Goal: Transaction & Acquisition: Purchase product/service

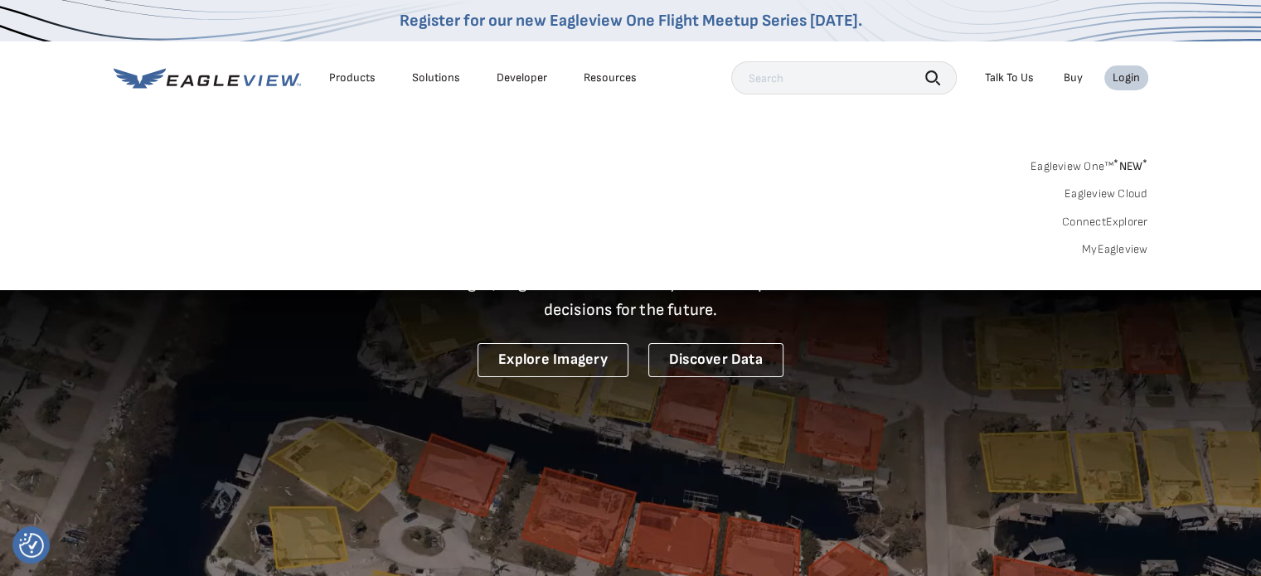
click at [1116, 248] on link "MyEagleview" at bounding box center [1115, 249] width 66 height 15
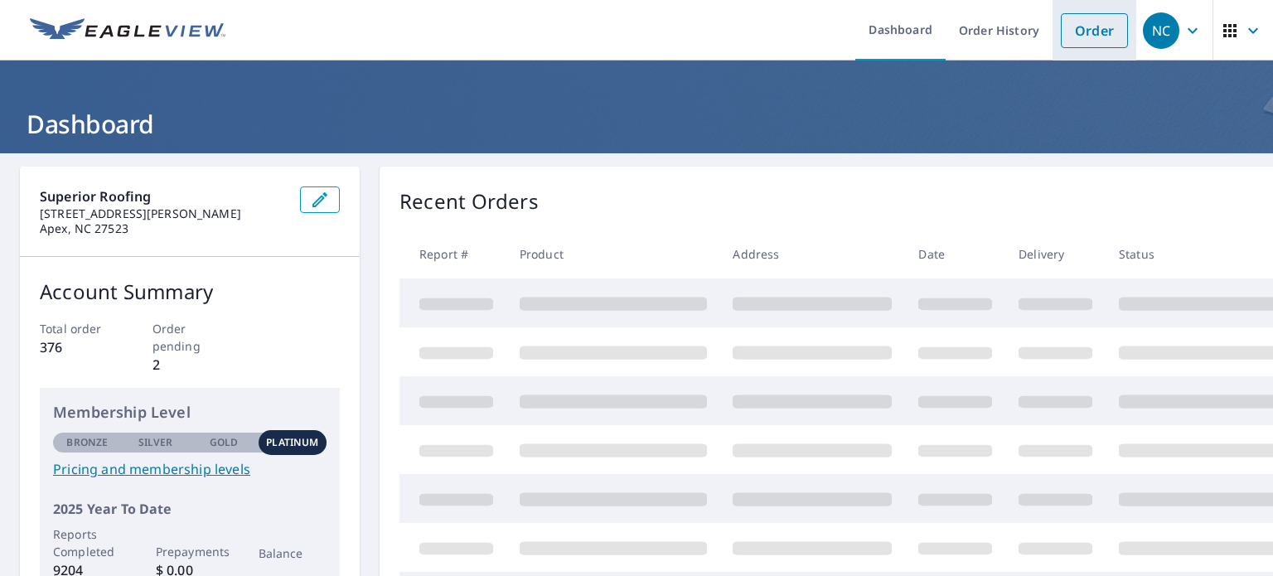
click at [1063, 26] on link "Order" at bounding box center [1094, 30] width 67 height 35
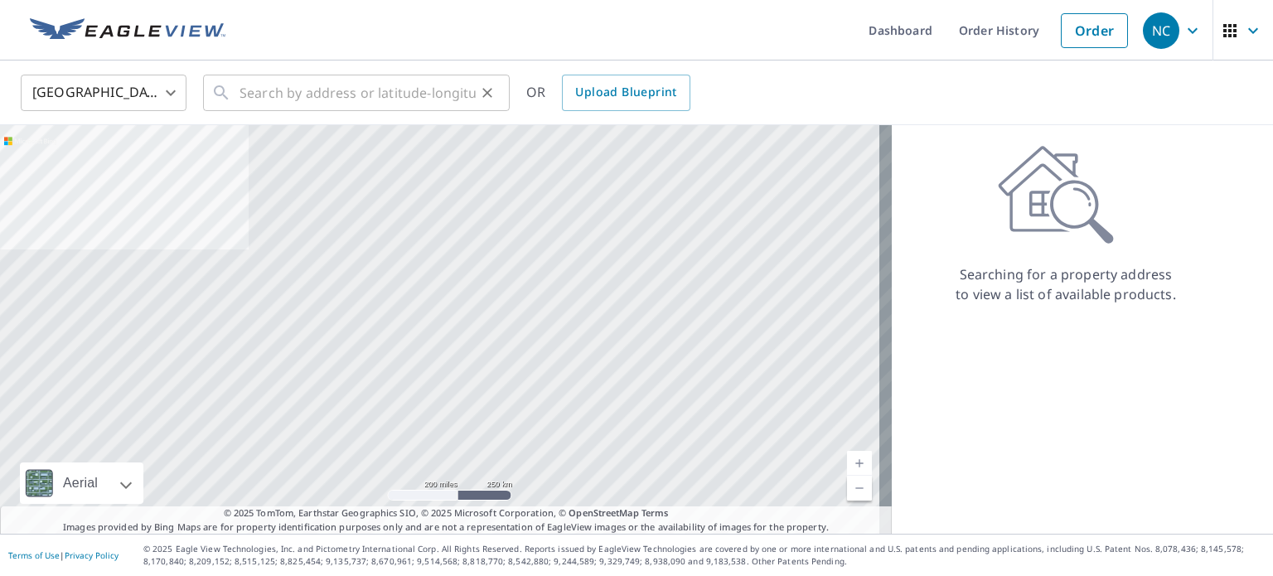
click at [238, 94] on div "​" at bounding box center [356, 93] width 307 height 36
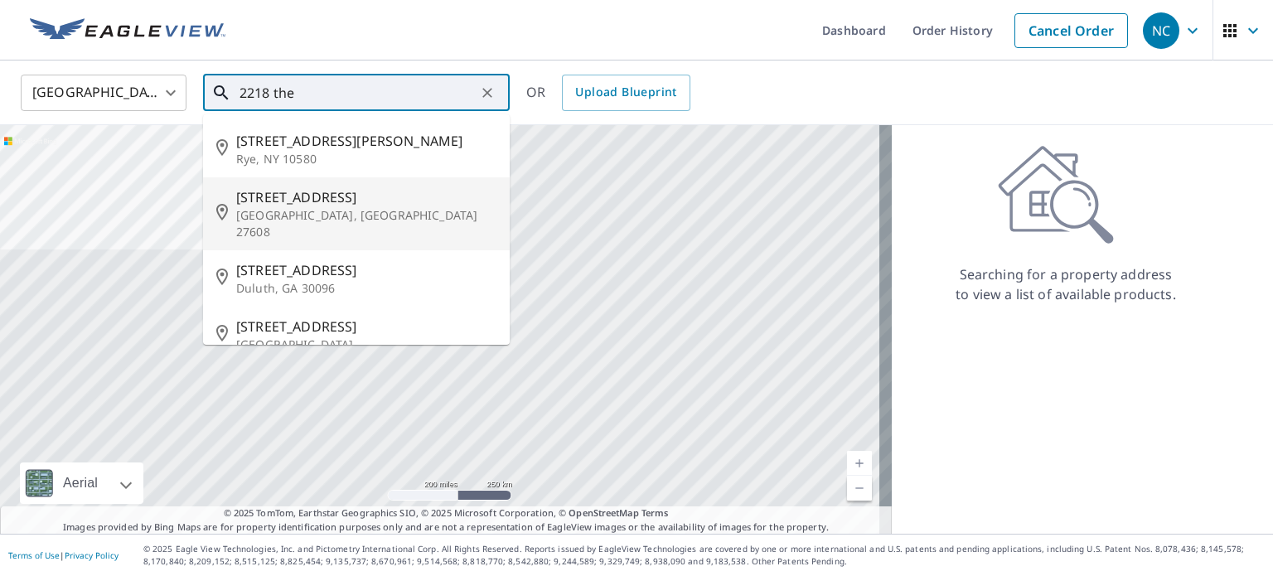
click at [297, 201] on span "[STREET_ADDRESS]" at bounding box center [366, 197] width 260 height 20
type input "[STREET_ADDRESS]"
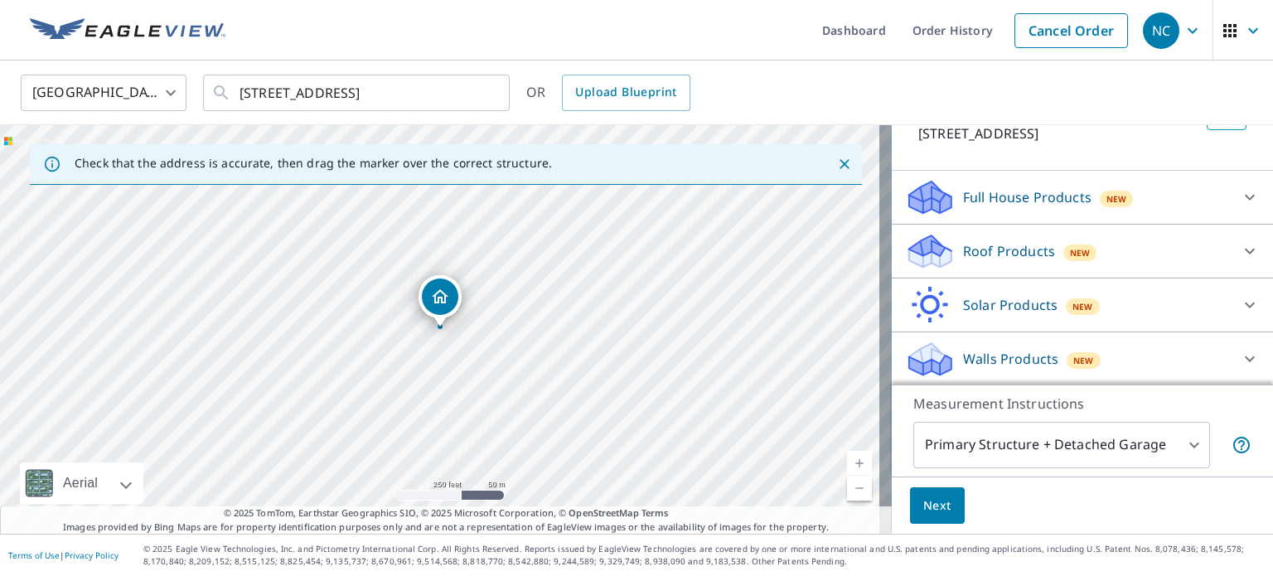
click at [981, 261] on div "Roof Products New" at bounding box center [1067, 251] width 325 height 39
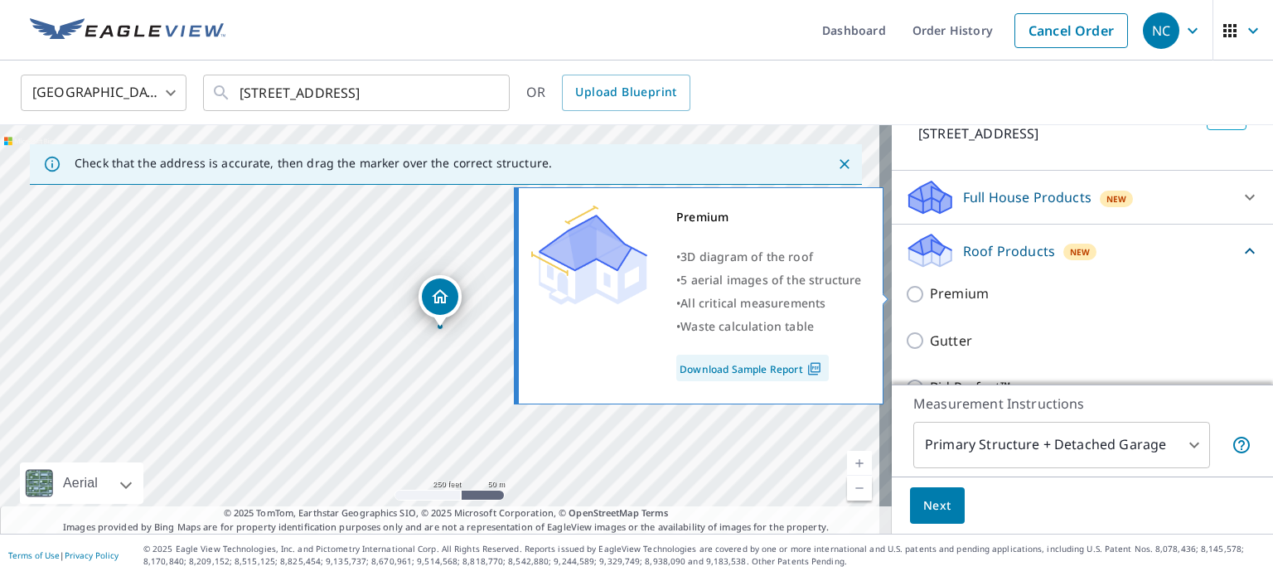
click at [905, 292] on input "Premium" at bounding box center [917, 294] width 25 height 20
checkbox input "true"
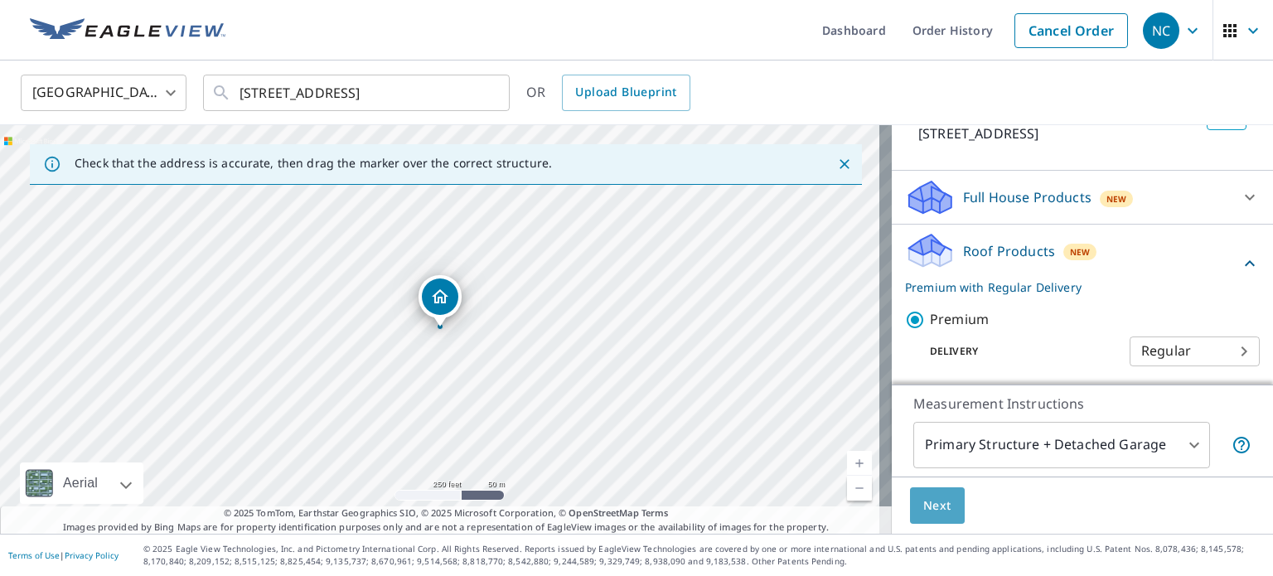
click at [923, 506] on span "Next" at bounding box center [937, 506] width 28 height 21
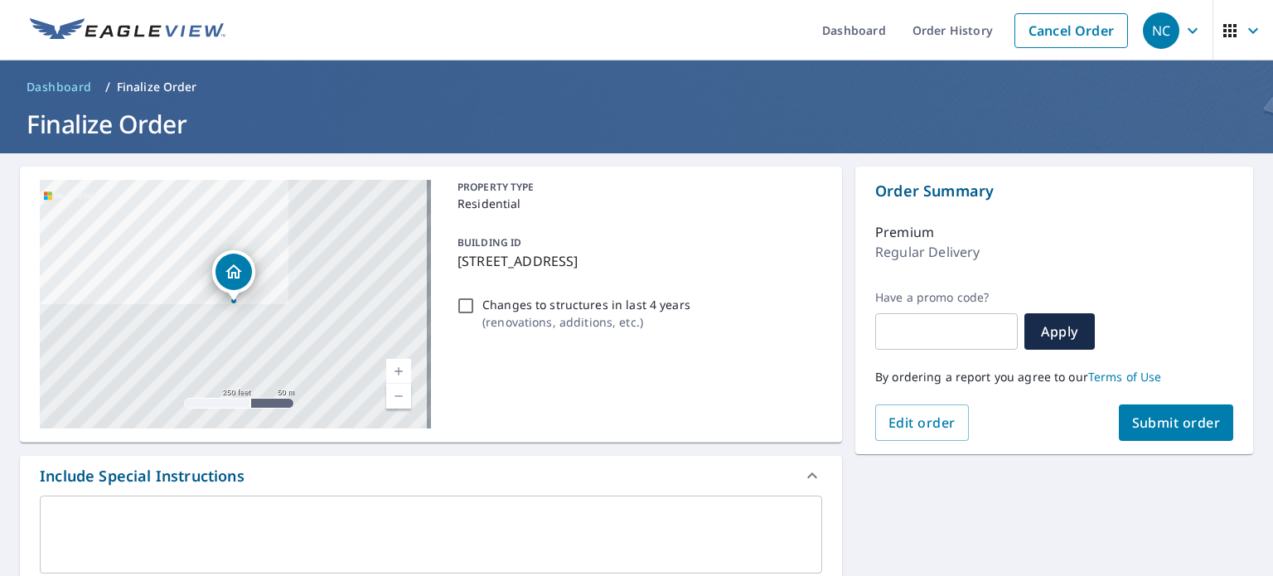
scroll to position [33, 0]
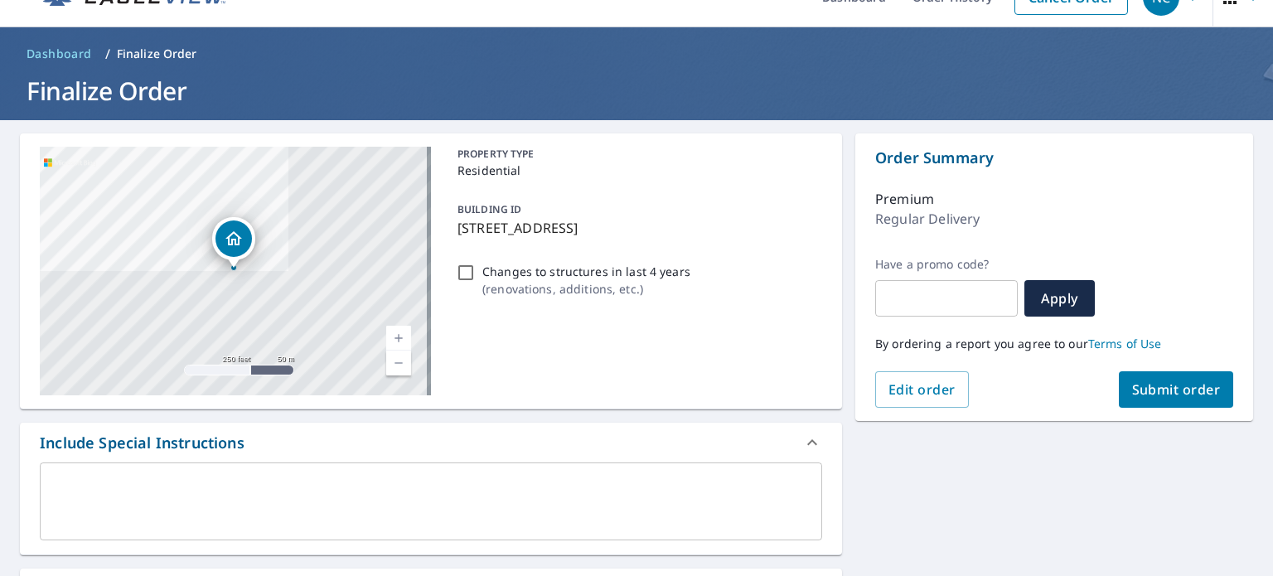
click at [1141, 394] on span "Submit order" at bounding box center [1176, 389] width 89 height 18
